Goal: Complete application form: Complete application form

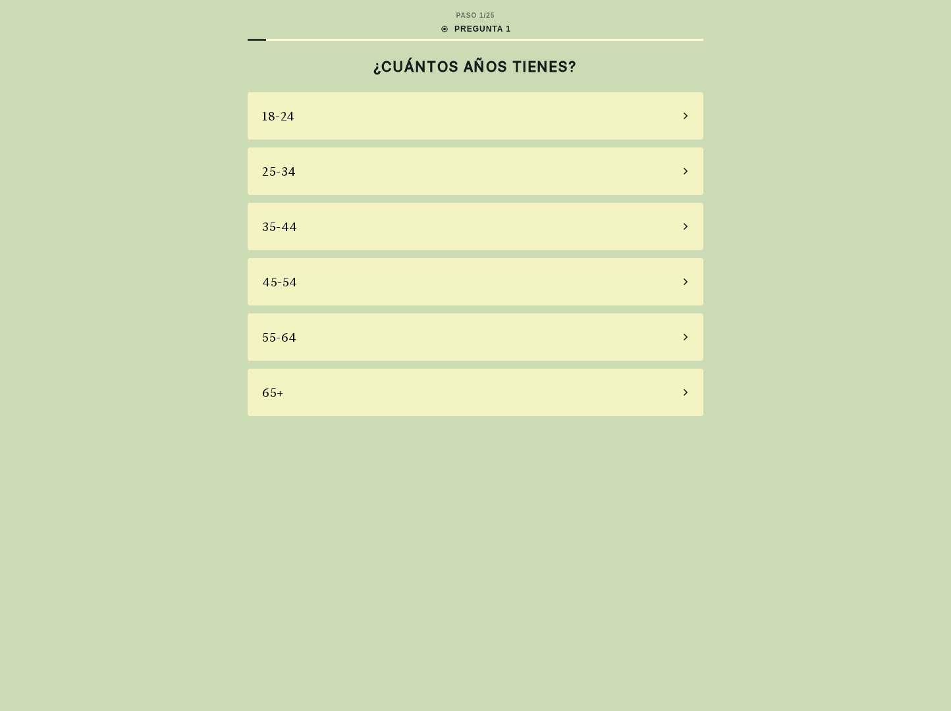
click at [497, 386] on div "65+" at bounding box center [476, 392] width 456 height 47
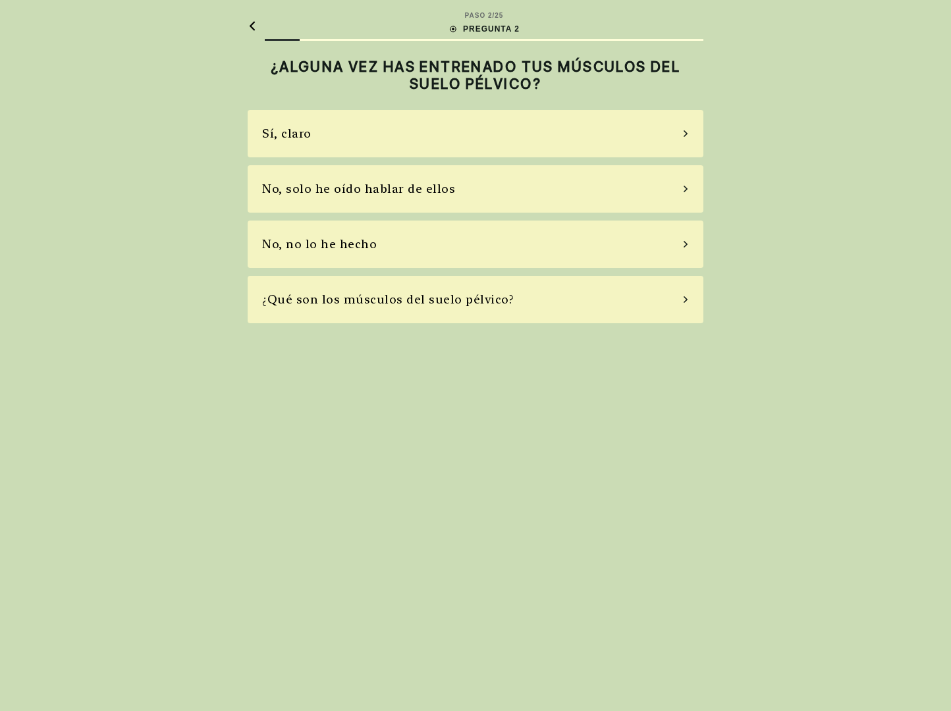
click at [400, 131] on div "Sí, claro" at bounding box center [476, 133] width 456 height 47
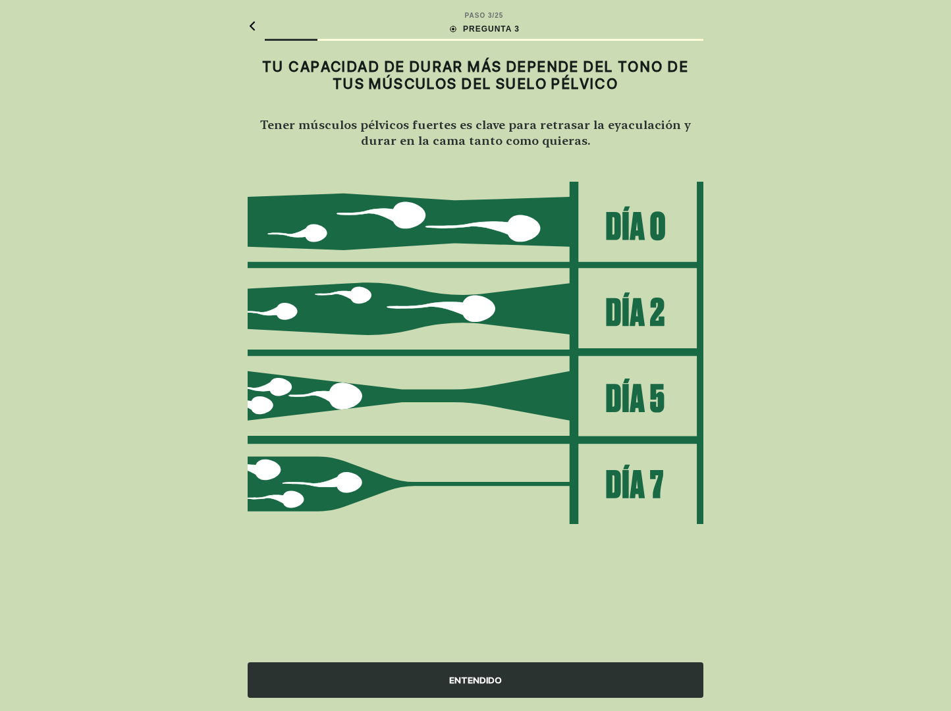
click at [515, 684] on div "ENTENDIDO" at bounding box center [476, 681] width 456 height 36
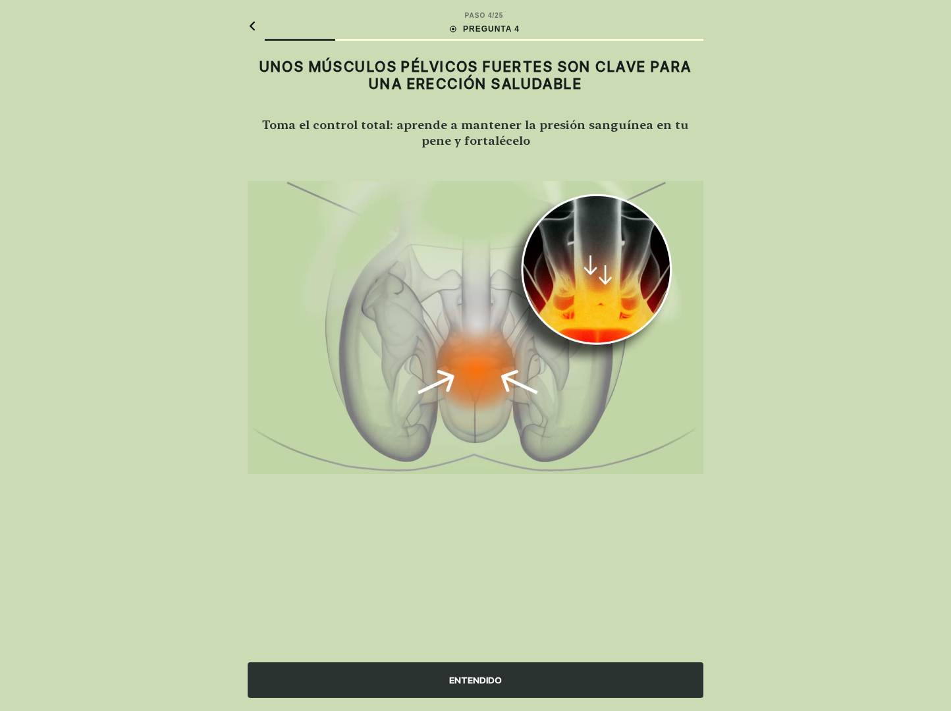
click at [599, 678] on div "ENTENDIDO" at bounding box center [476, 681] width 456 height 36
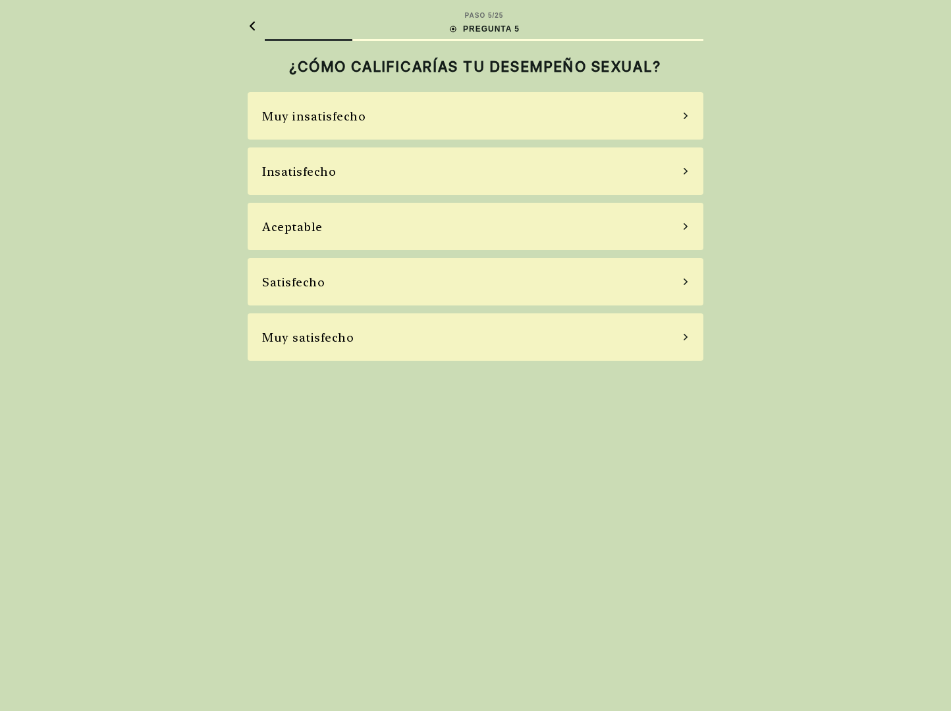
click at [643, 289] on div "Satisfecho" at bounding box center [476, 281] width 456 height 47
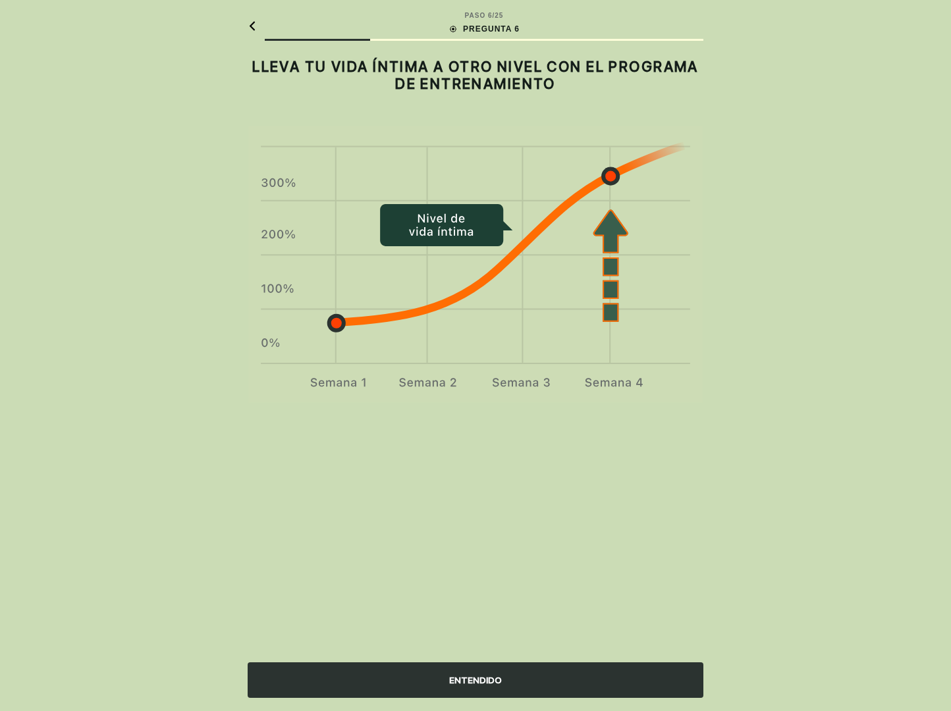
click at [487, 689] on div "ENTENDIDO" at bounding box center [476, 681] width 456 height 36
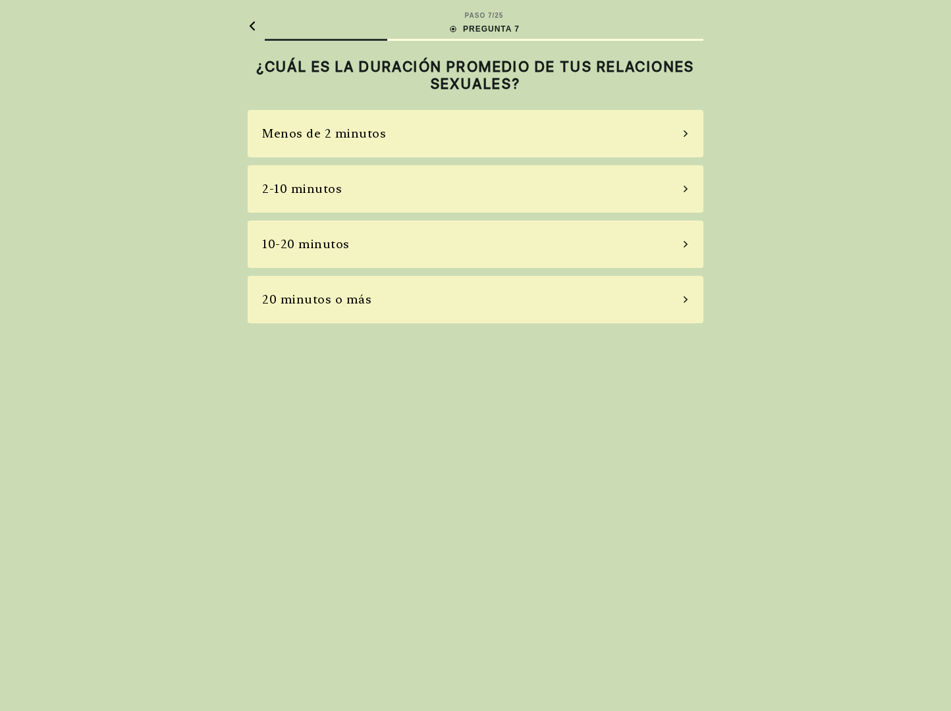
click at [503, 192] on div "2-10 minutos" at bounding box center [476, 188] width 456 height 47
click at [457, 179] on div "A veces" at bounding box center [476, 188] width 456 height 47
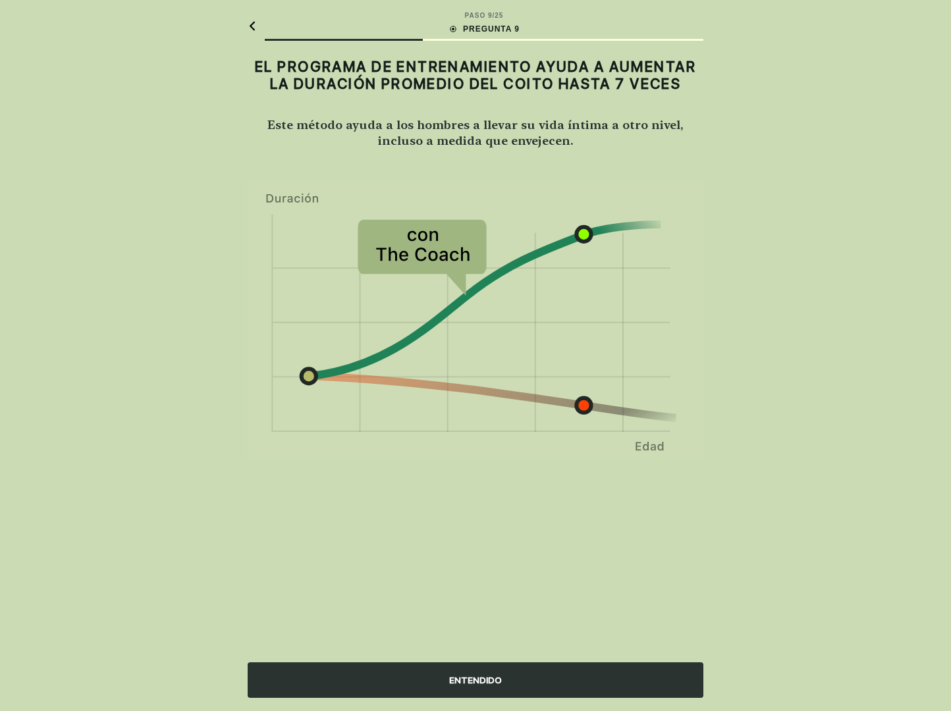
click at [493, 681] on div "ENTENDIDO" at bounding box center [476, 681] width 456 height 36
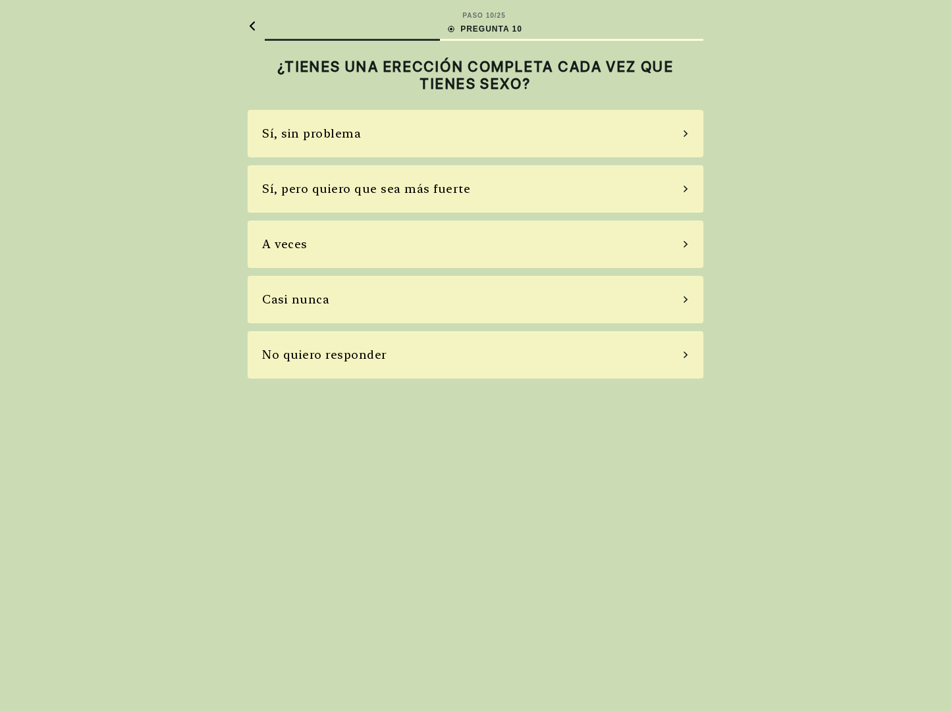
click at [387, 136] on div "Sí, sin problema" at bounding box center [476, 133] width 456 height 47
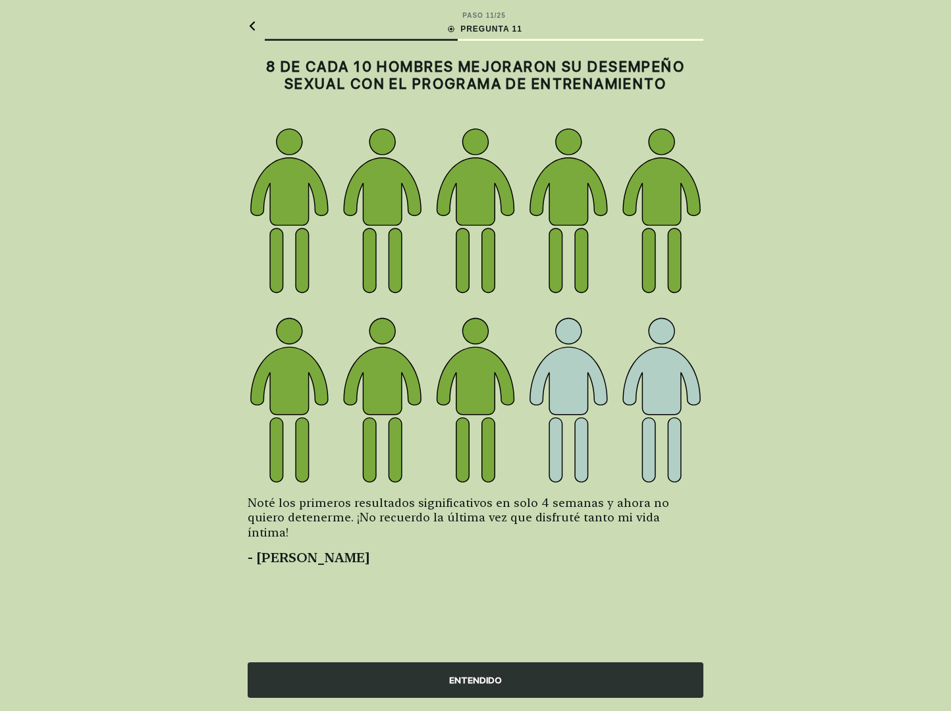
click at [540, 680] on div "ENTENDIDO" at bounding box center [476, 681] width 456 height 36
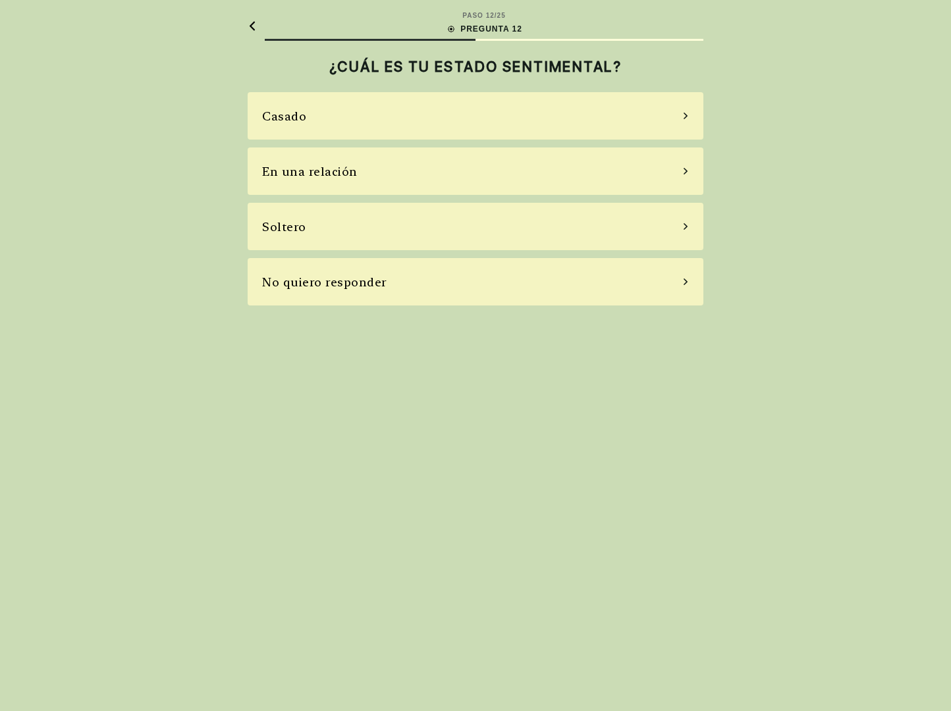
click at [451, 113] on div "Casado" at bounding box center [476, 115] width 456 height 47
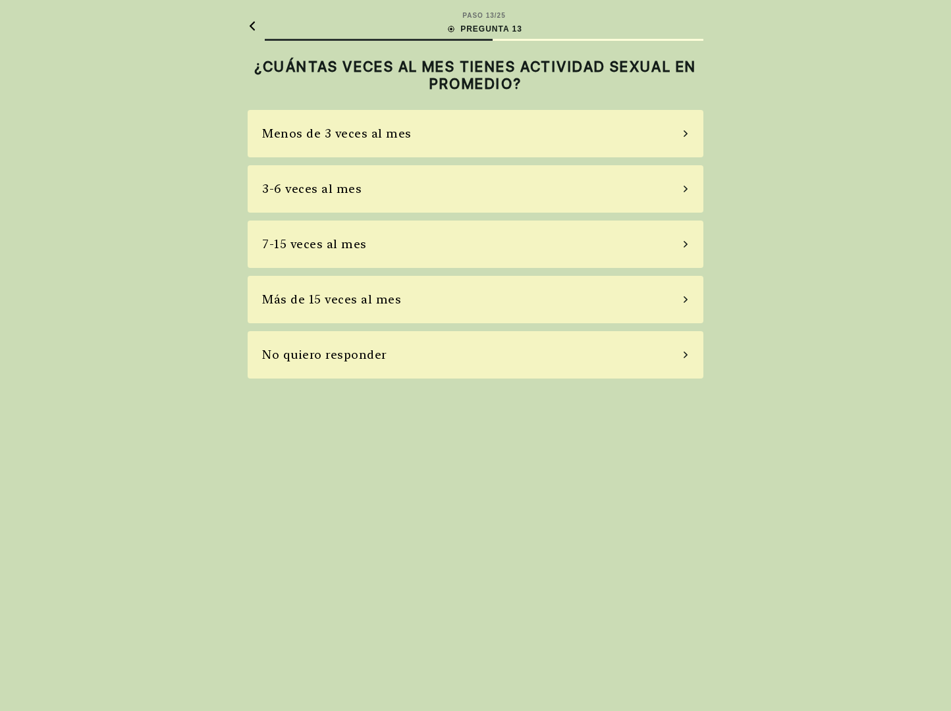
click at [462, 356] on div "No quiero responder" at bounding box center [476, 354] width 456 height 47
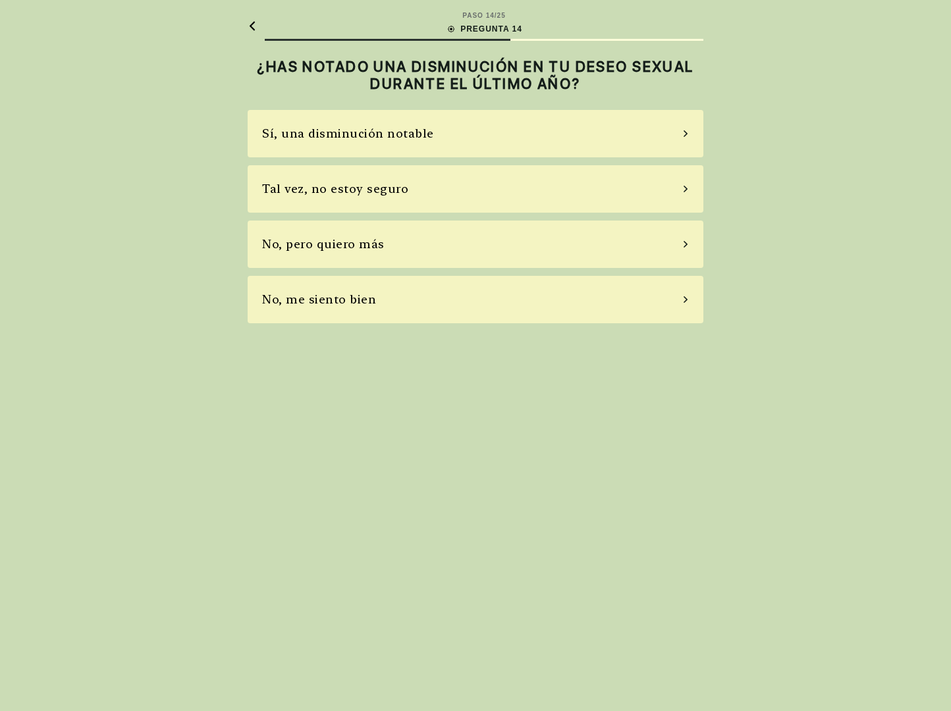
click at [507, 250] on div "No, pero quiero más" at bounding box center [476, 244] width 456 height 47
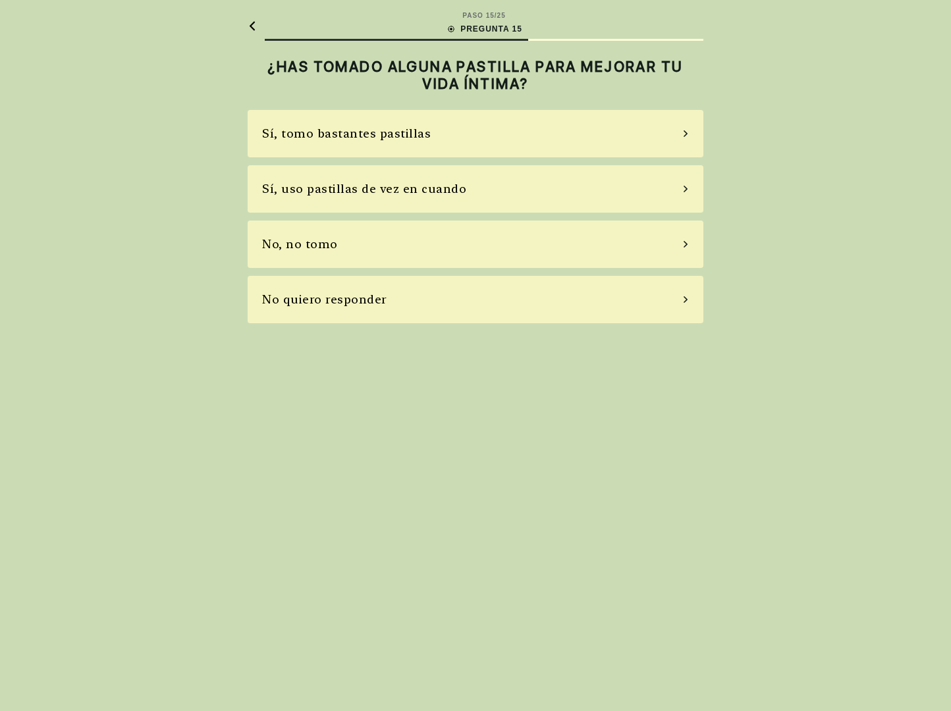
click at [507, 250] on div "No, no tomo" at bounding box center [476, 244] width 456 height 47
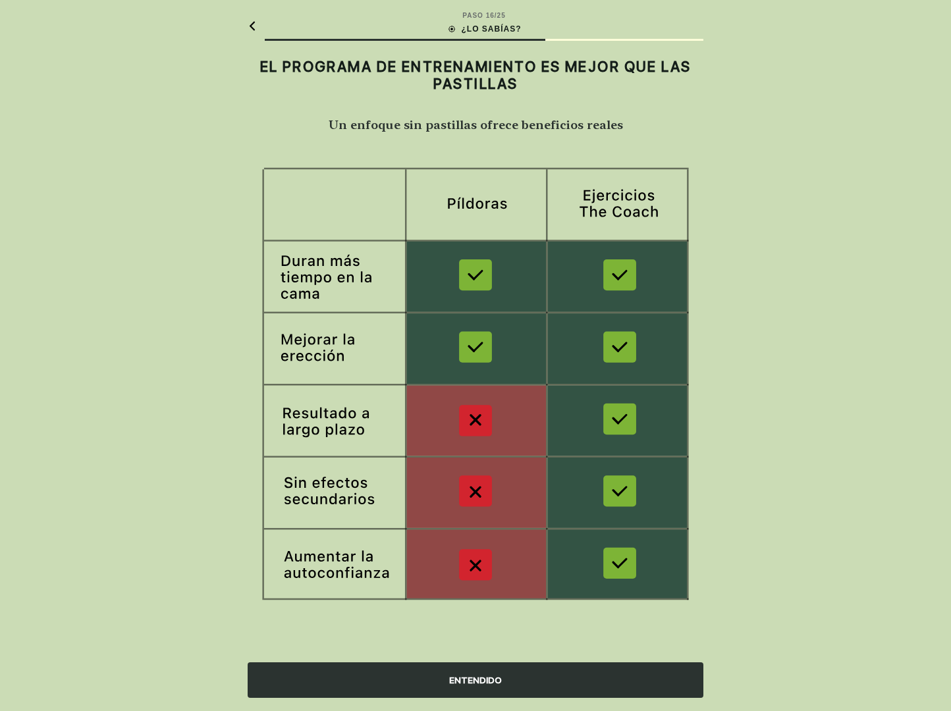
click at [538, 676] on div "ENTENDIDO" at bounding box center [476, 681] width 456 height 36
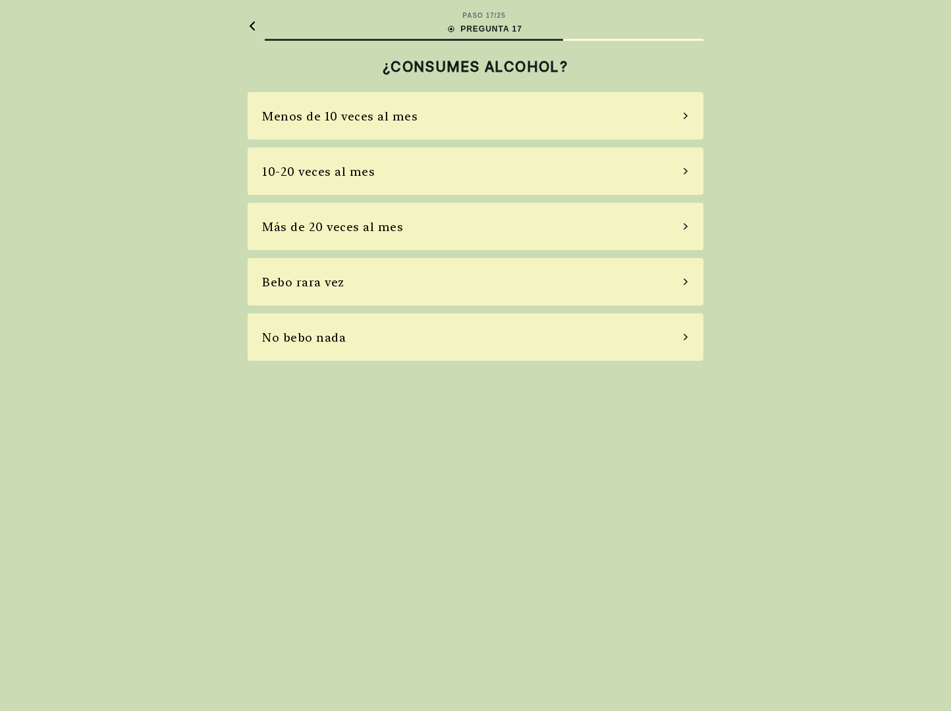
click at [498, 115] on div "Menos de 10 veces al mes" at bounding box center [476, 115] width 456 height 47
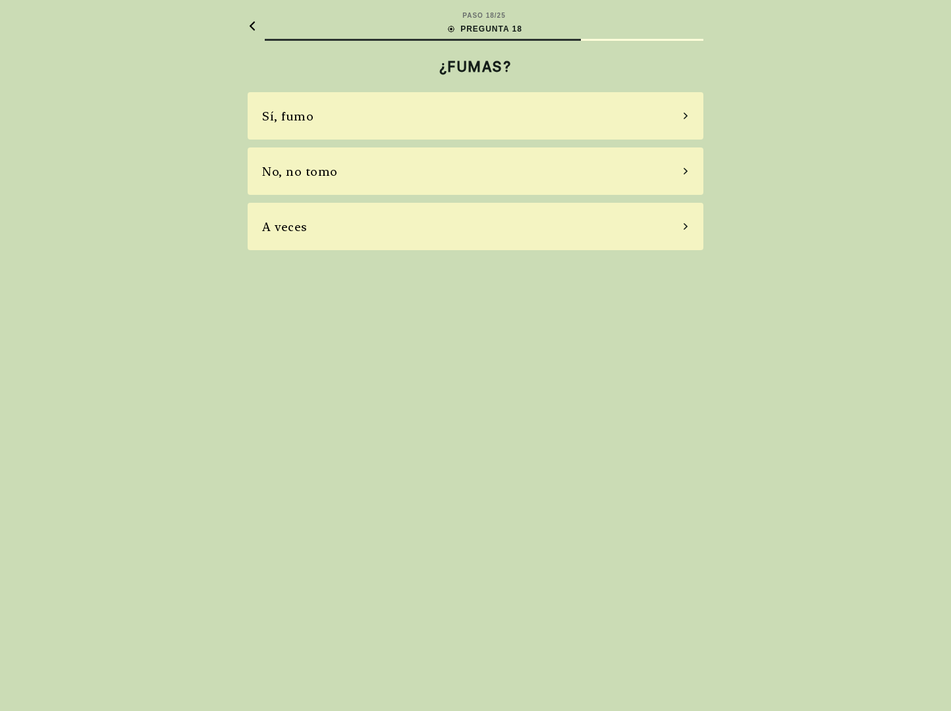
click at [474, 172] on div "No, no tomo" at bounding box center [476, 171] width 456 height 47
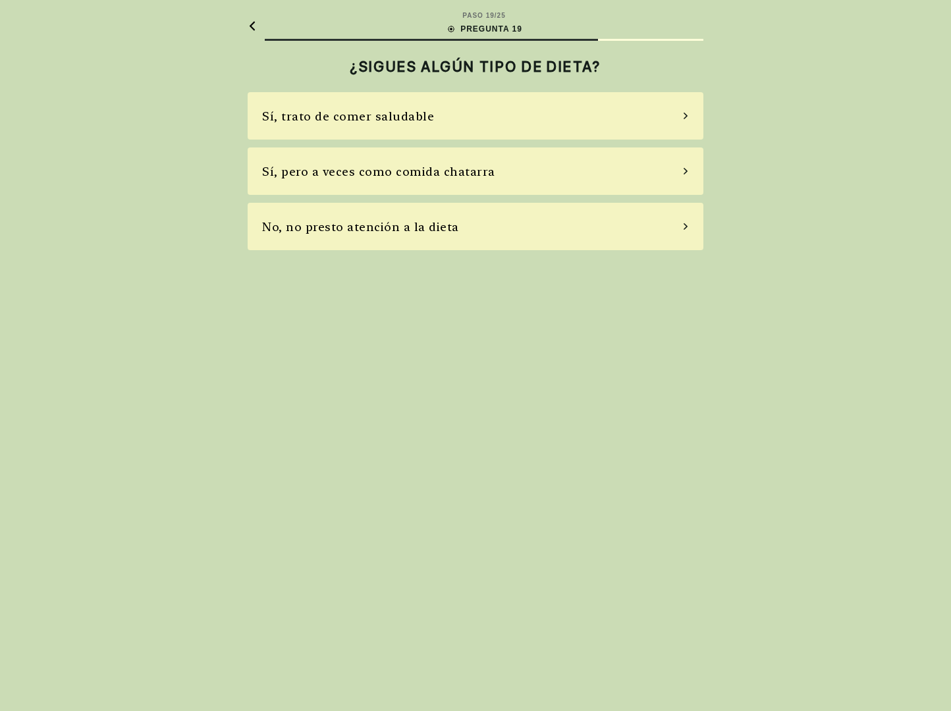
click at [542, 174] on div "Sí, pero a veces como comida chatarra" at bounding box center [476, 171] width 456 height 47
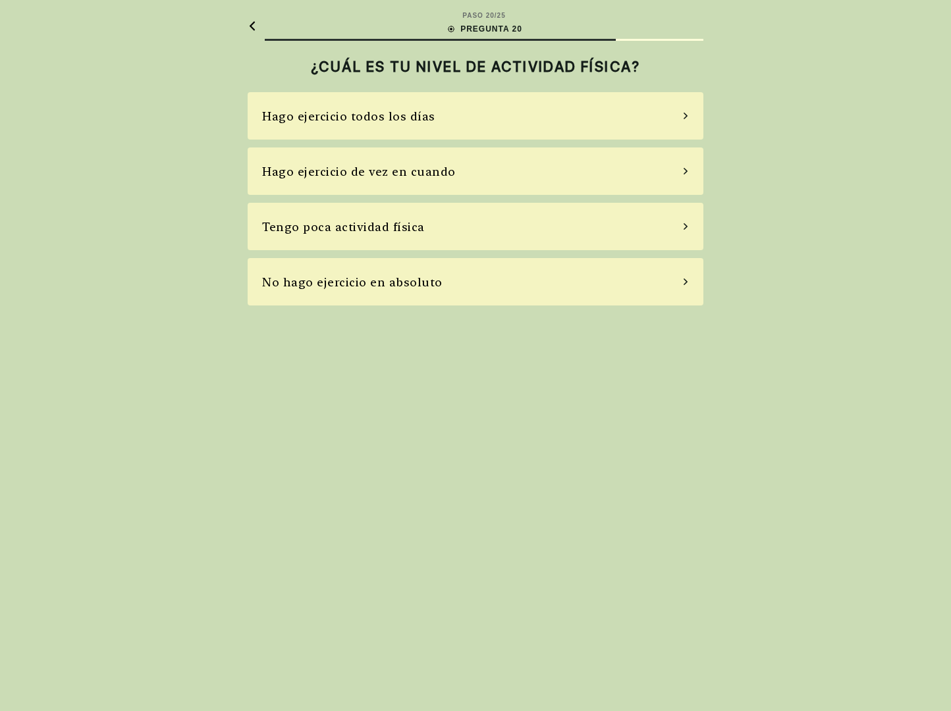
click at [515, 224] on div "Tengo poca actividad física" at bounding box center [476, 226] width 456 height 47
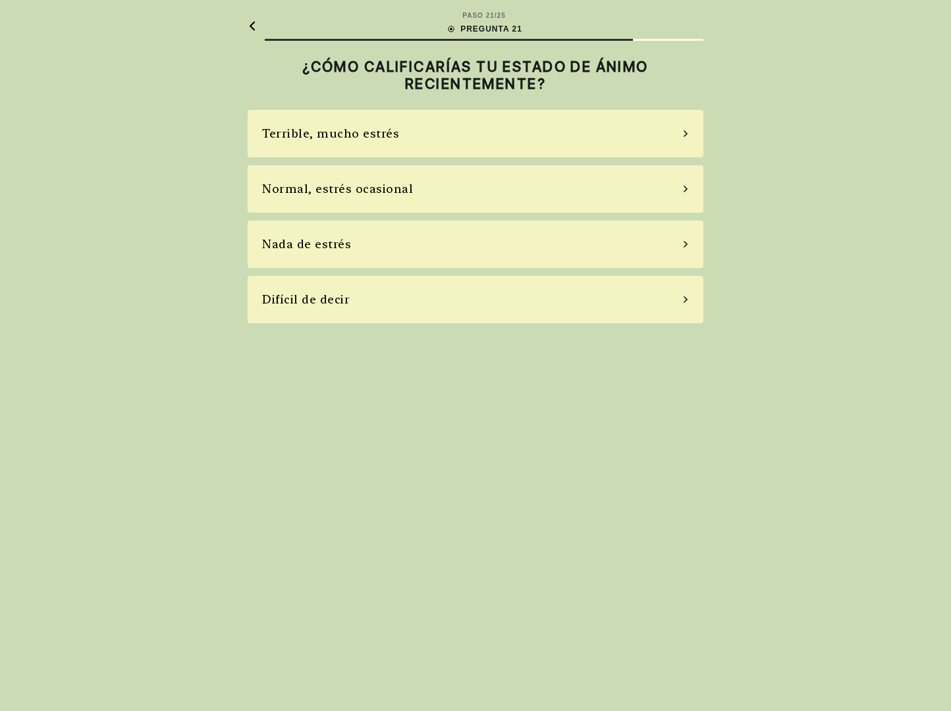
click at [486, 186] on div "Normal, estrés ocasional" at bounding box center [476, 188] width 456 height 47
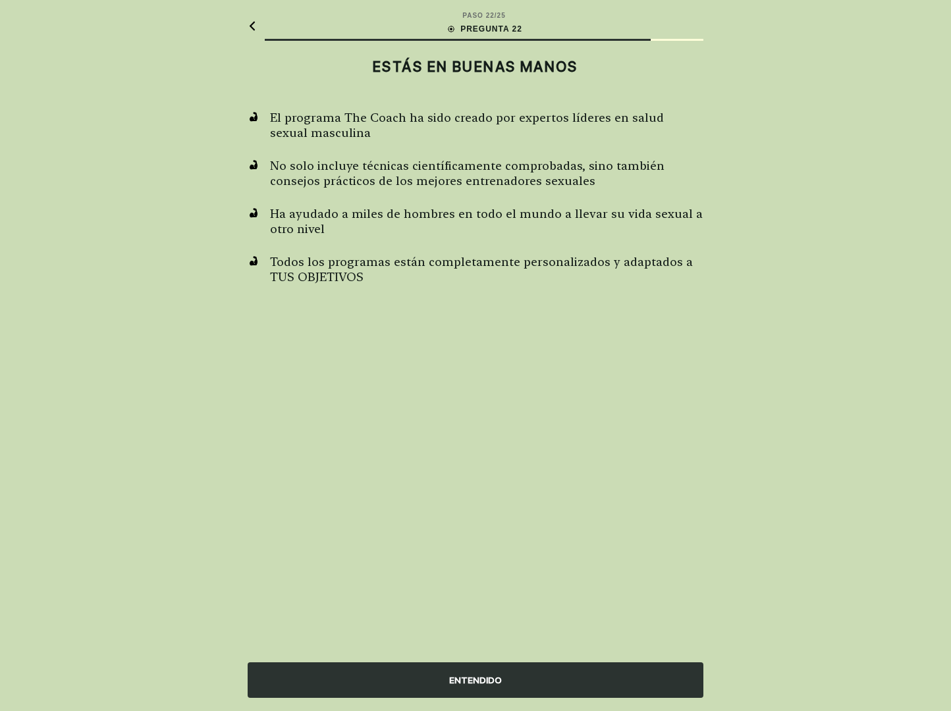
click at [395, 683] on div "ENTENDIDO" at bounding box center [476, 681] width 456 height 36
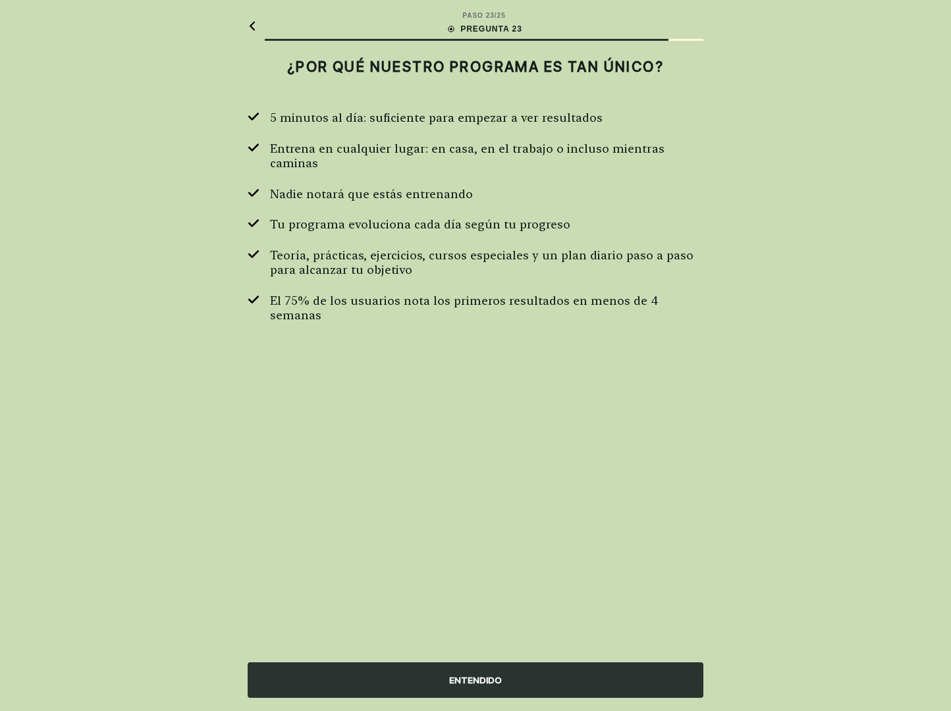
click at [395, 683] on div "ENTENDIDO" at bounding box center [476, 681] width 456 height 36
